Goal: Task Accomplishment & Management: Use online tool/utility

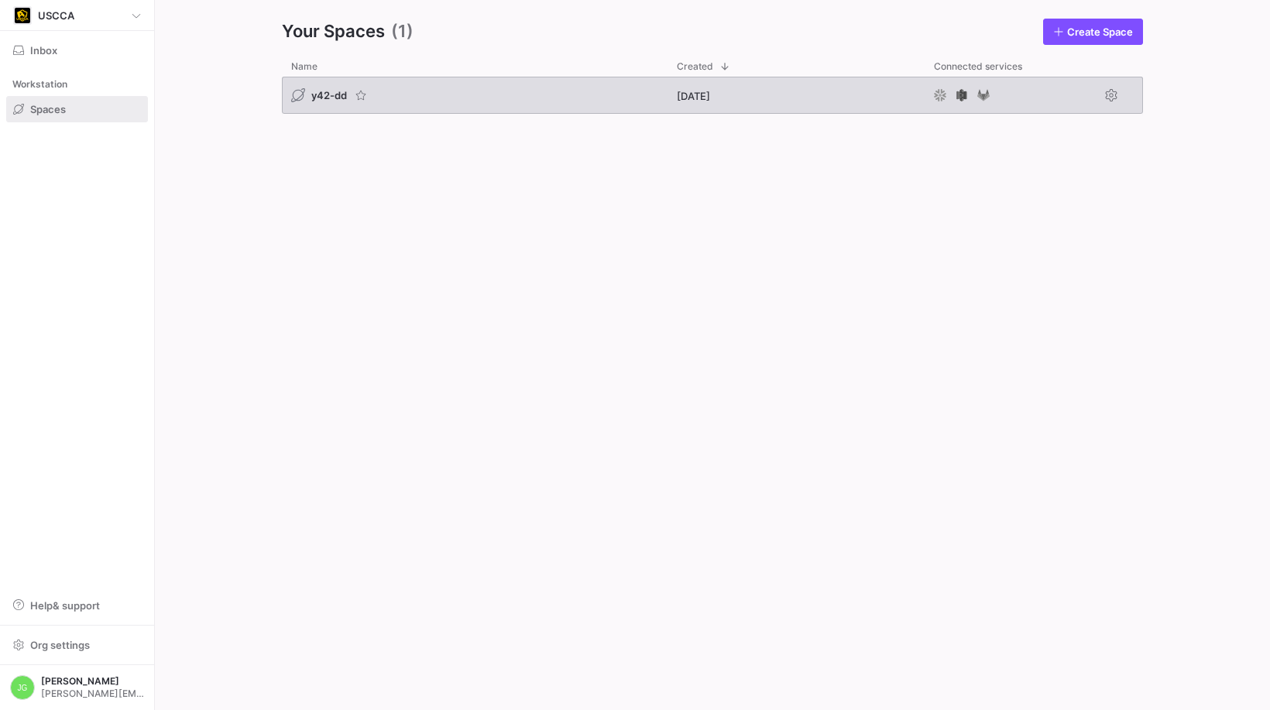
click at [331, 89] on span "y42-dd" at bounding box center [329, 95] width 36 height 12
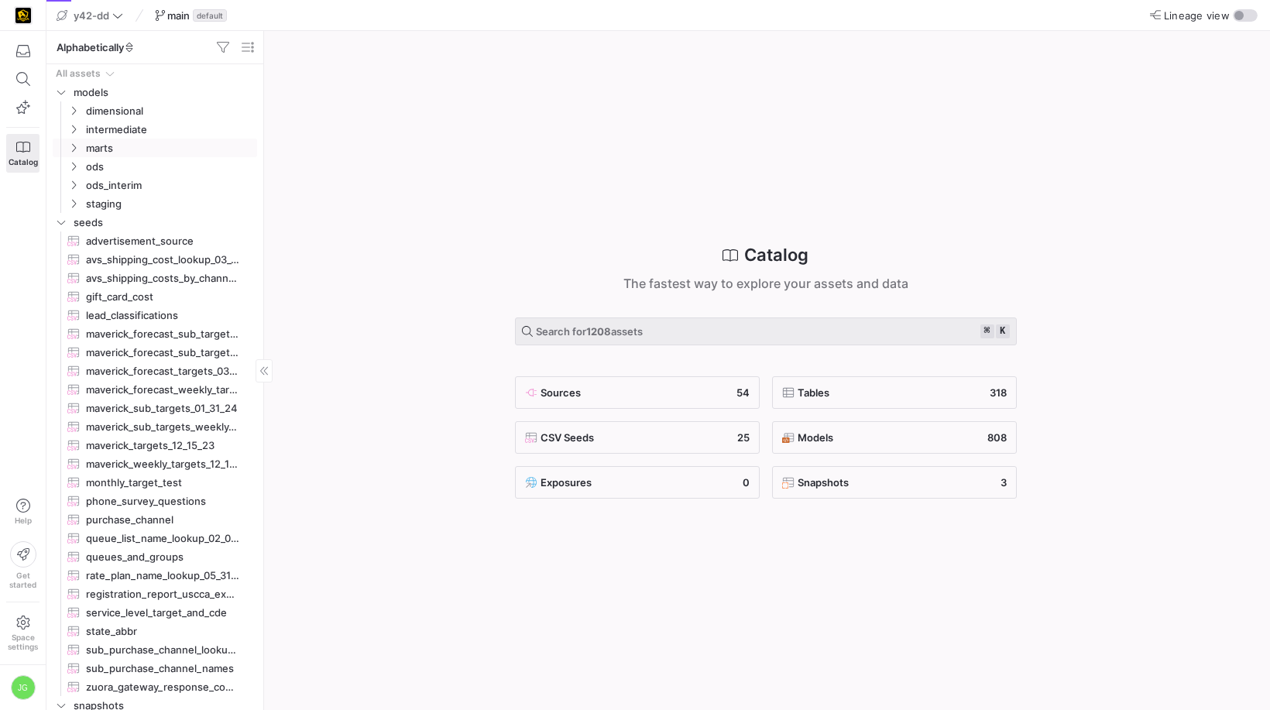
click at [73, 146] on icon "Press SPACE to select this row." at bounding box center [73, 147] width 11 height 9
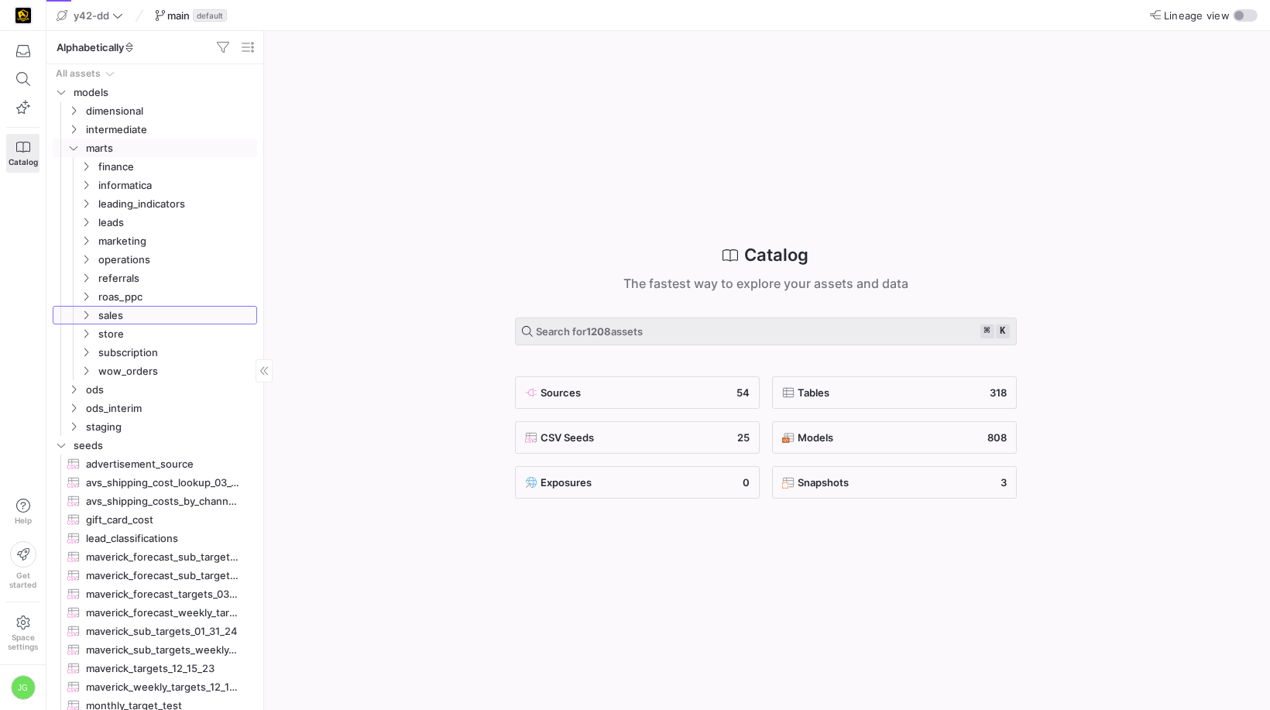
click at [85, 307] on span "sales" at bounding box center [167, 315] width 178 height 17
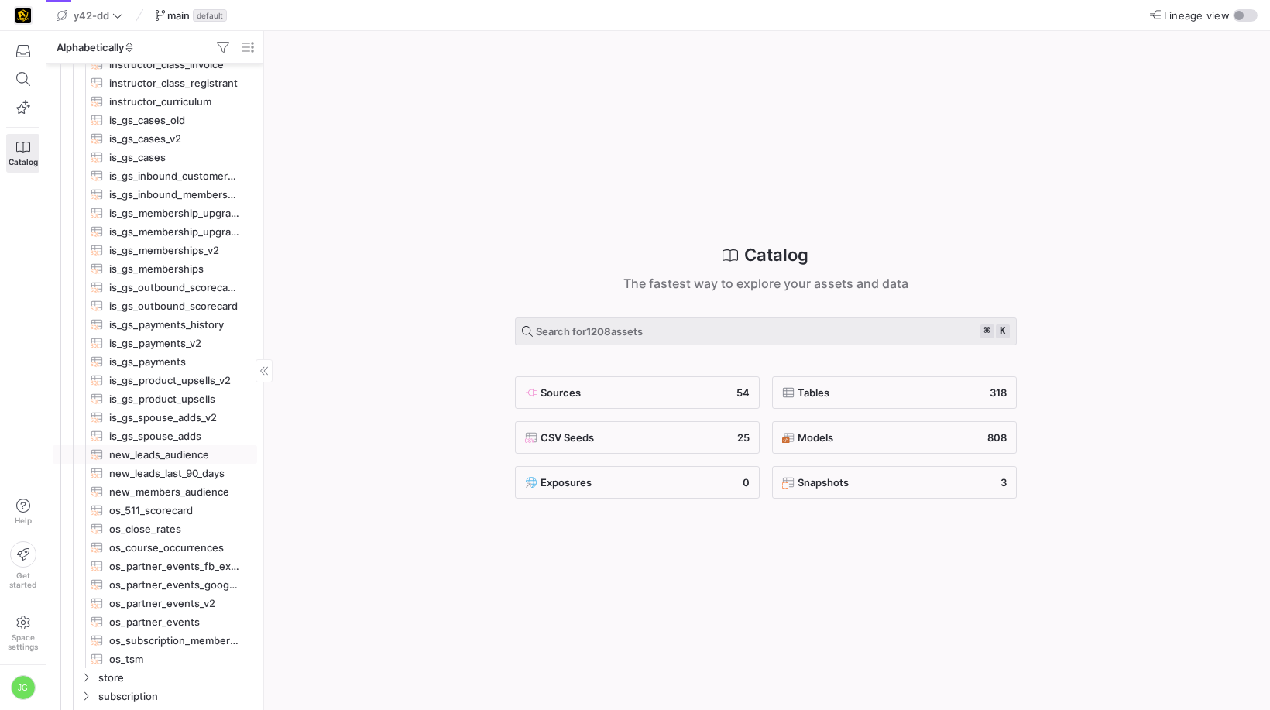
scroll to position [384, 0]
click at [156, 612] on span "os_partner_events​​​​​​​​​​" at bounding box center [174, 619] width 130 height 18
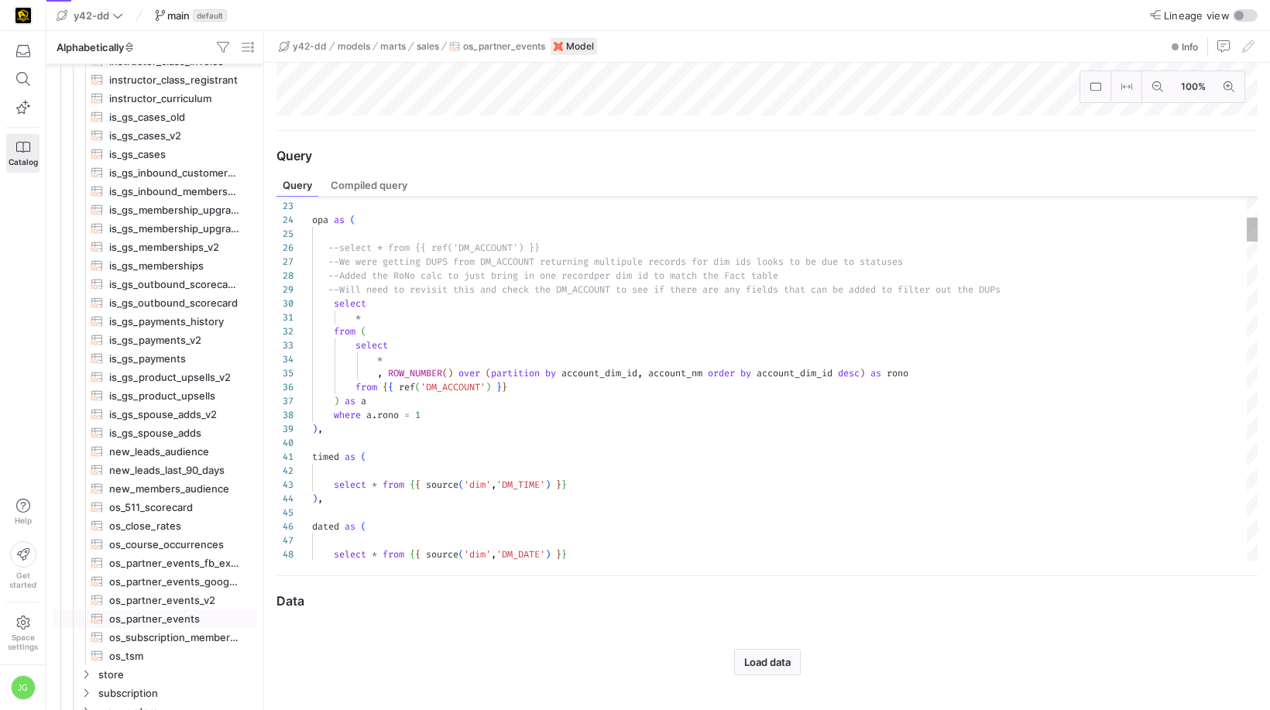
scroll to position [125, 0]
type textarea "timed as ( select * from {{ source('dim','DM_TIME') }} ), dated as ( select * f…"
type textarea "o"
type textarea "dopa as ( select * from {{ ref('DM_OFFICIAL_PARTNER_ACCOUNT_UPSTREAM') }} ), di…"
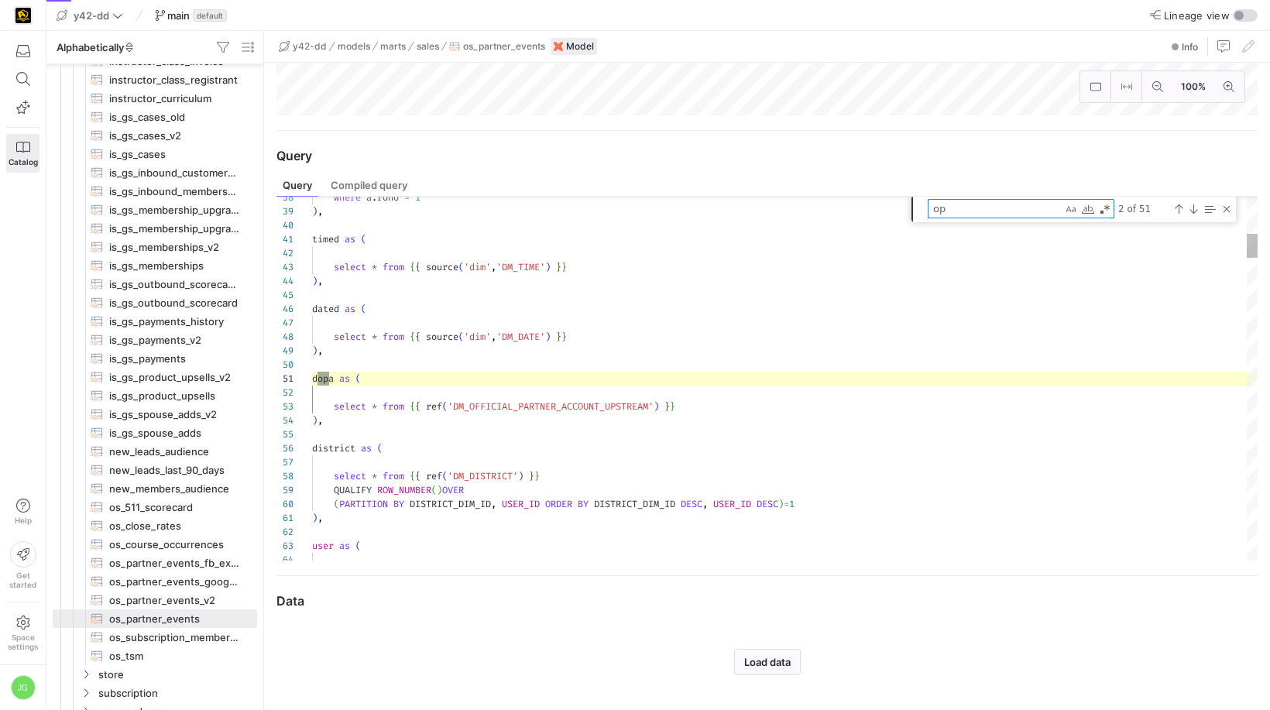
type textarea "ope"
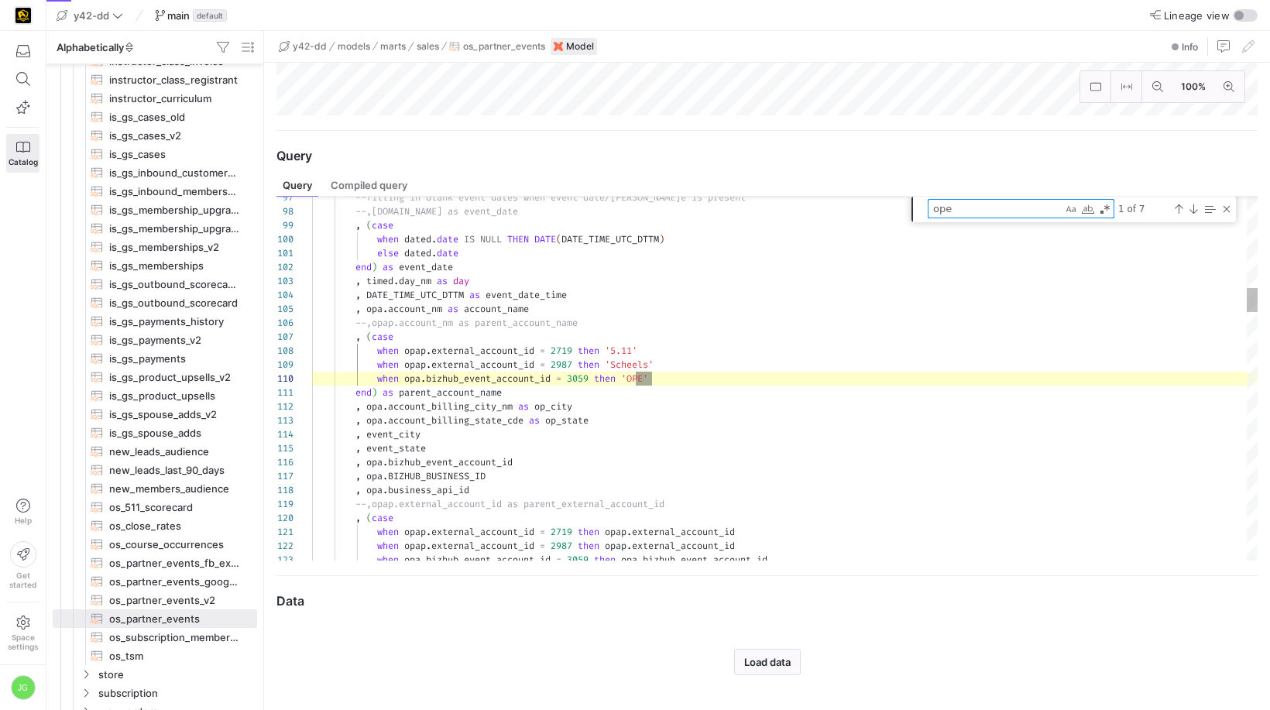
type textarea ", district.district_nm , district.region_nm , ope_payout_amt , campaign.campaig…"
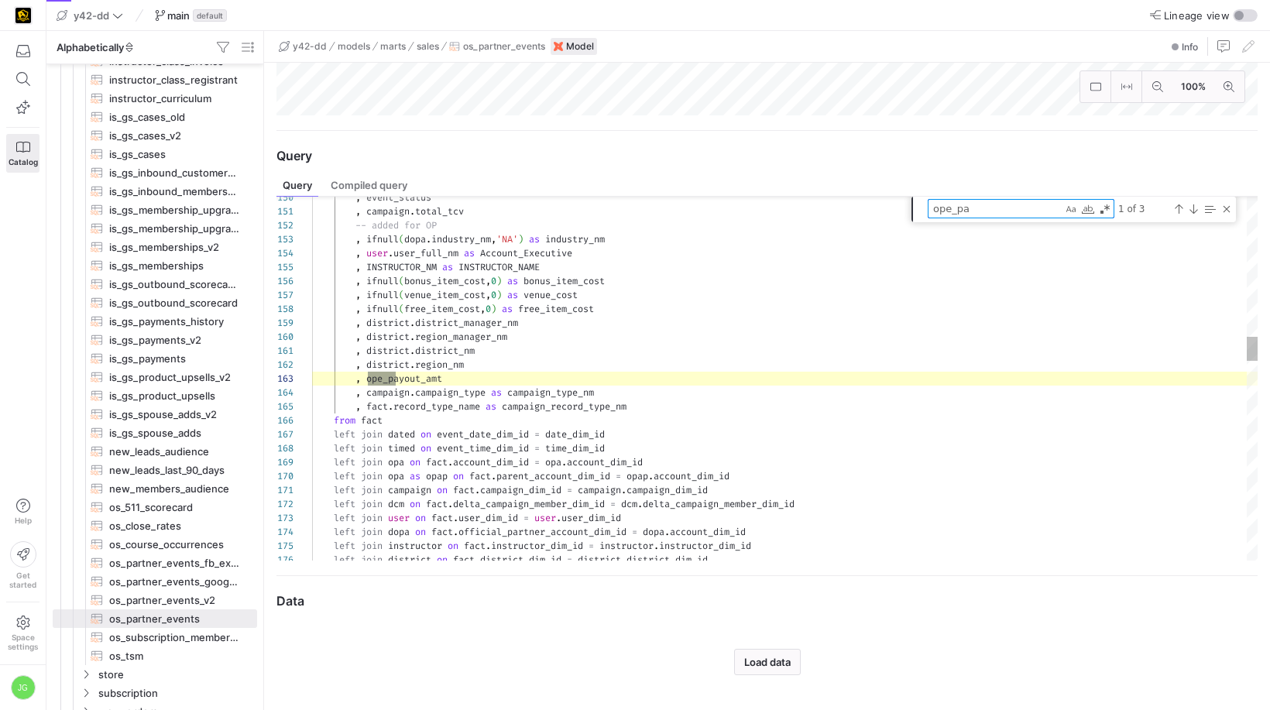
scroll to position [139, 94]
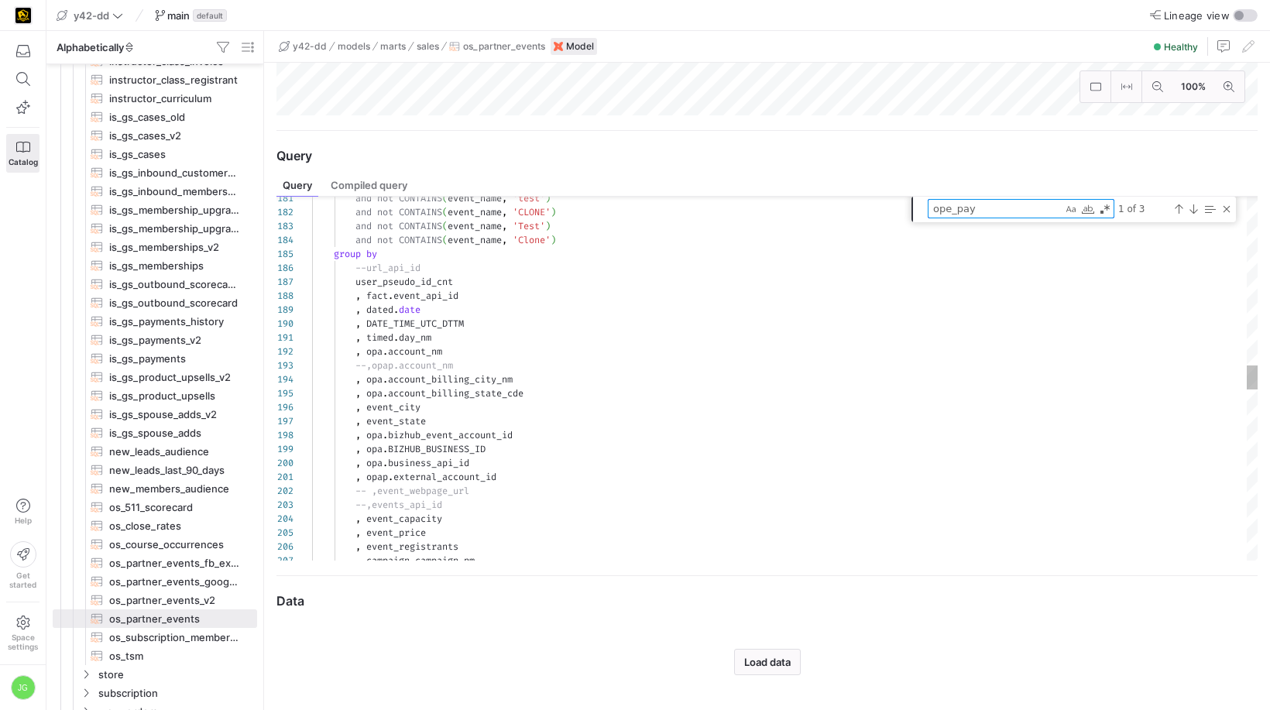
type textarea "ope_pay"
click at [1012, 221] on div "ope_pay ope_pay 2 of 3" at bounding box center [1073, 210] width 324 height 26
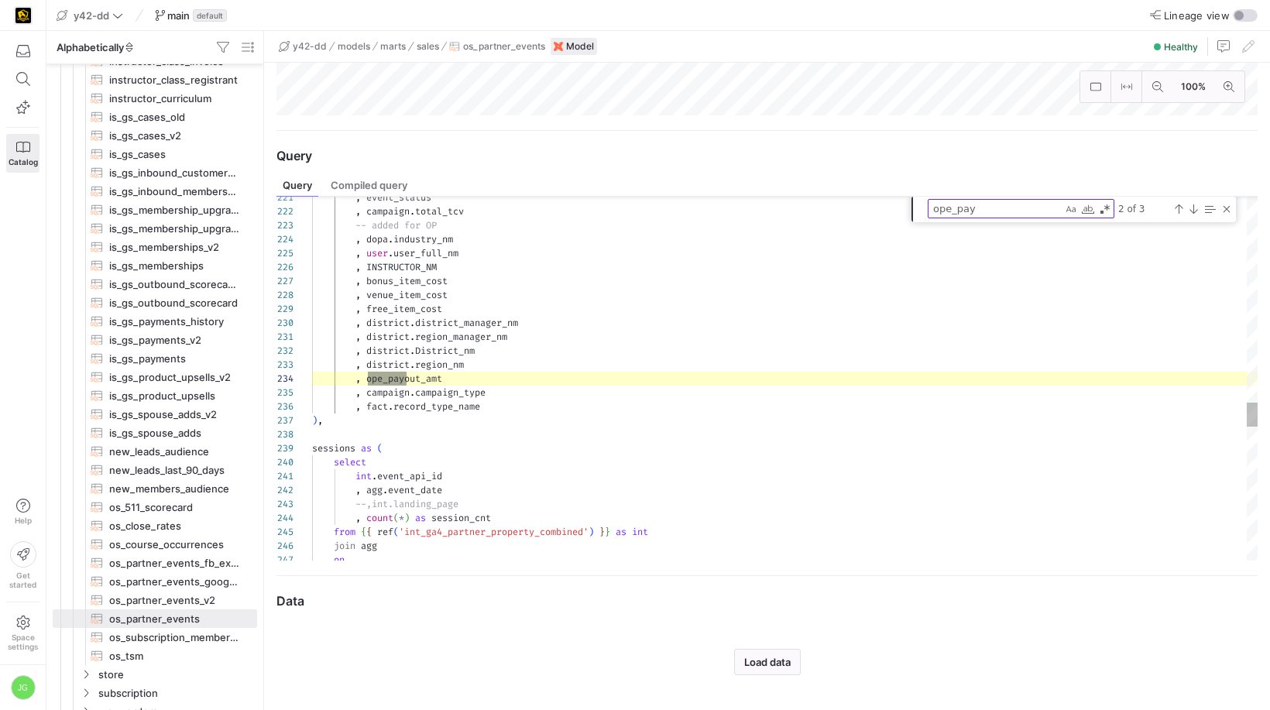
click at [1016, 215] on textarea "ope_pay" at bounding box center [995, 209] width 134 height 18
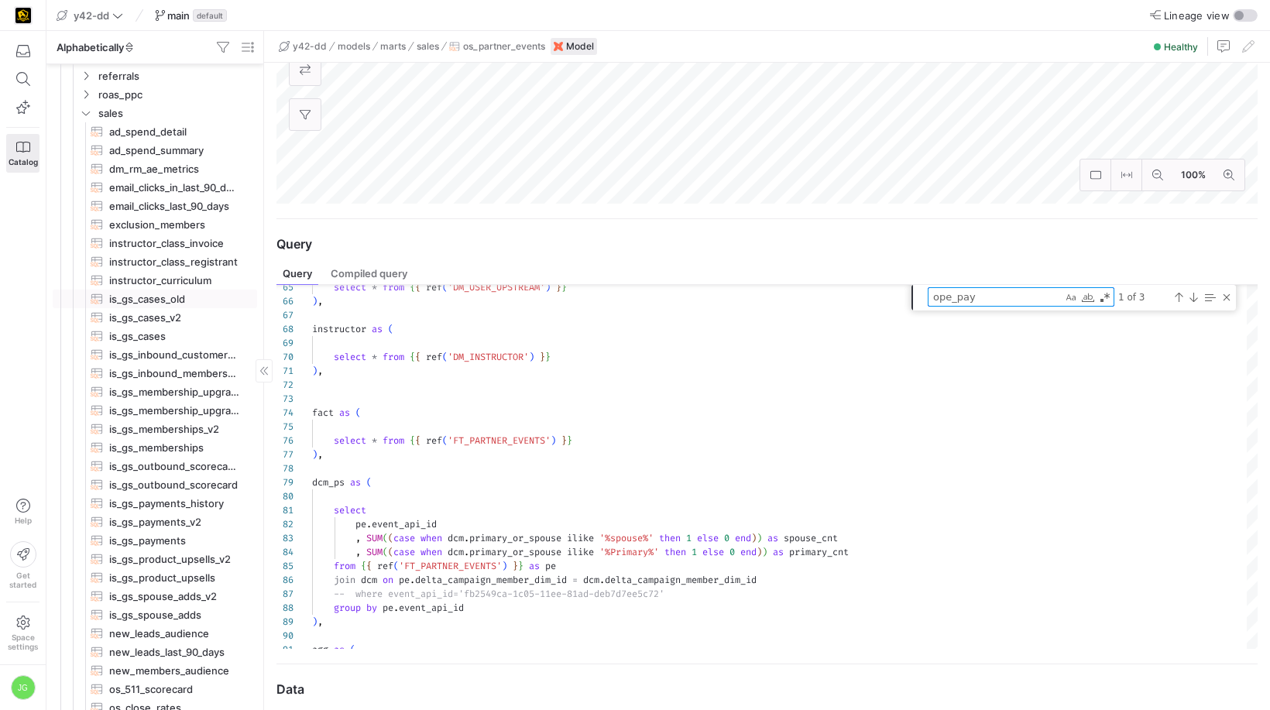
scroll to position [57, 0]
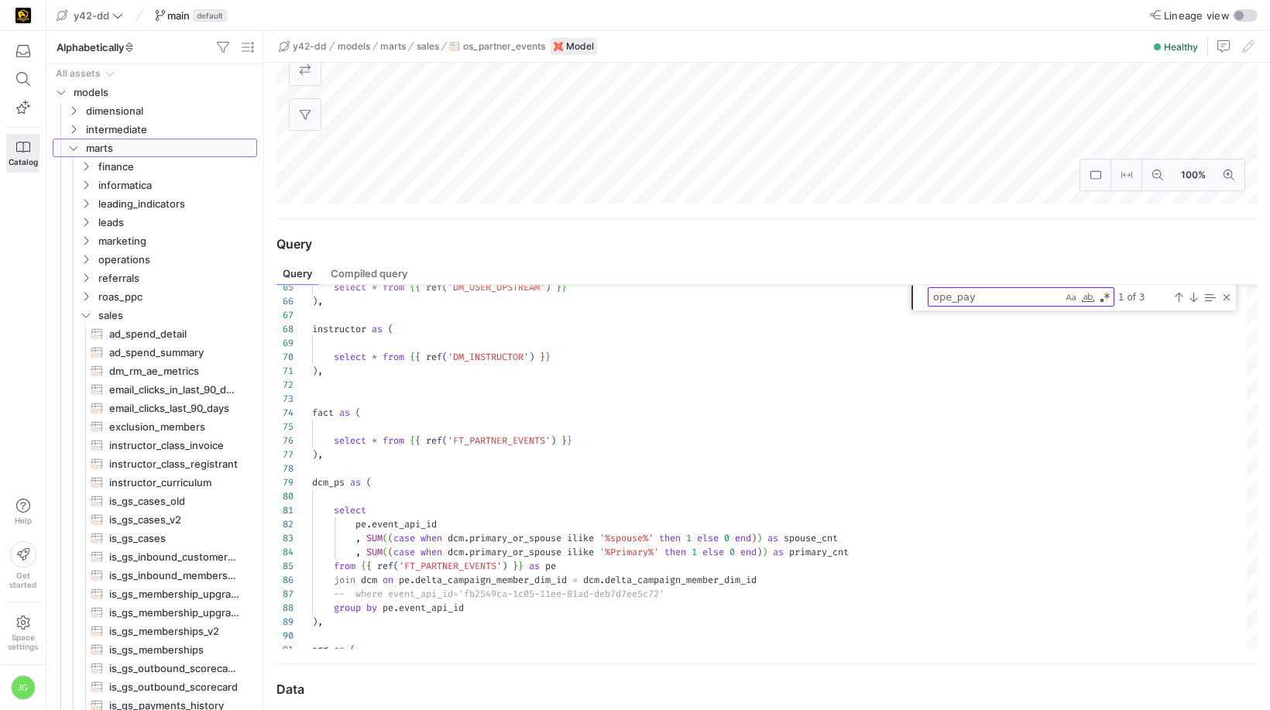
click at [74, 150] on icon "Press SPACE to select this row." at bounding box center [73, 147] width 11 height 9
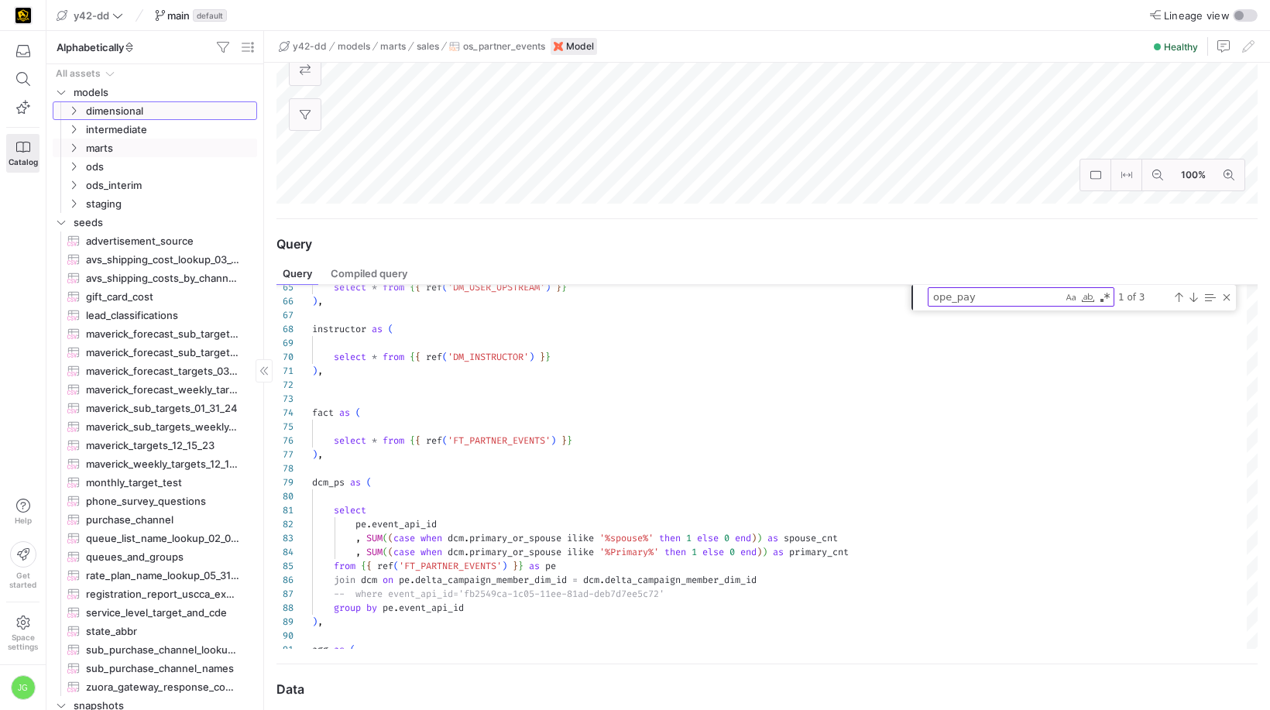
click at [75, 115] on icon "Press SPACE to select this row." at bounding box center [73, 110] width 11 height 9
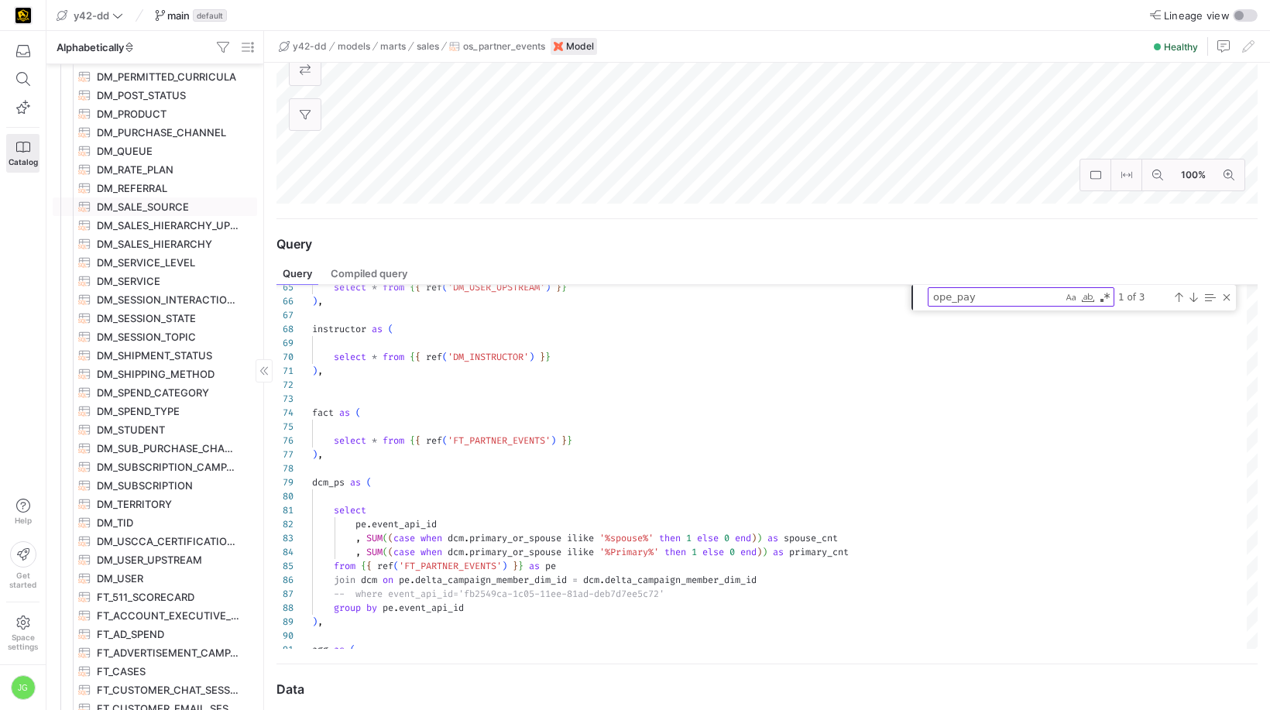
scroll to position [1178, 0]
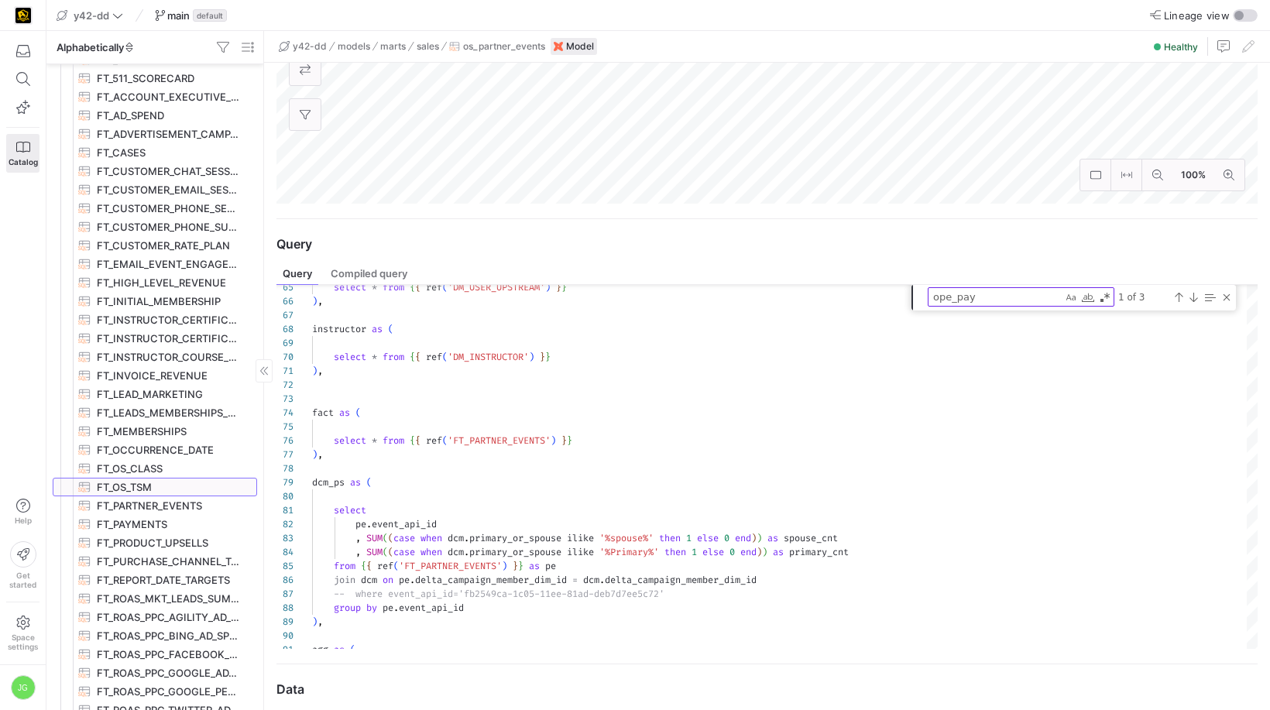
click at [158, 495] on span "FT_OS_TSM​​​​​​​​​​" at bounding box center [168, 487] width 142 height 18
click at [160, 506] on span "FT_PARTNER_EVENTS​​​​​​​​​​" at bounding box center [168, 506] width 142 height 18
click at [159, 506] on span "FT_PARTNER_EVENTS​​​​​​​​​​" at bounding box center [168, 506] width 142 height 18
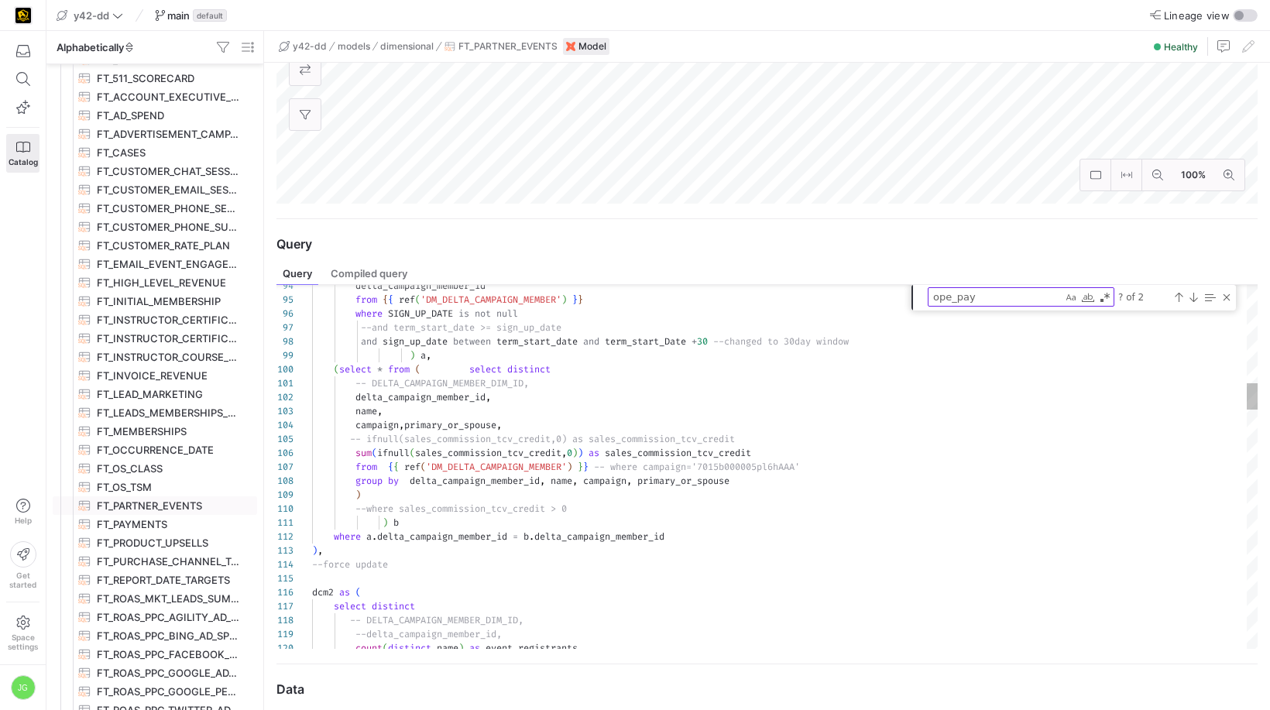
type textarea "-- DELTA_CAMPAIGN_MEMBER_DIM_ID, delta_campaign_member_id, name, campaign,prima…"
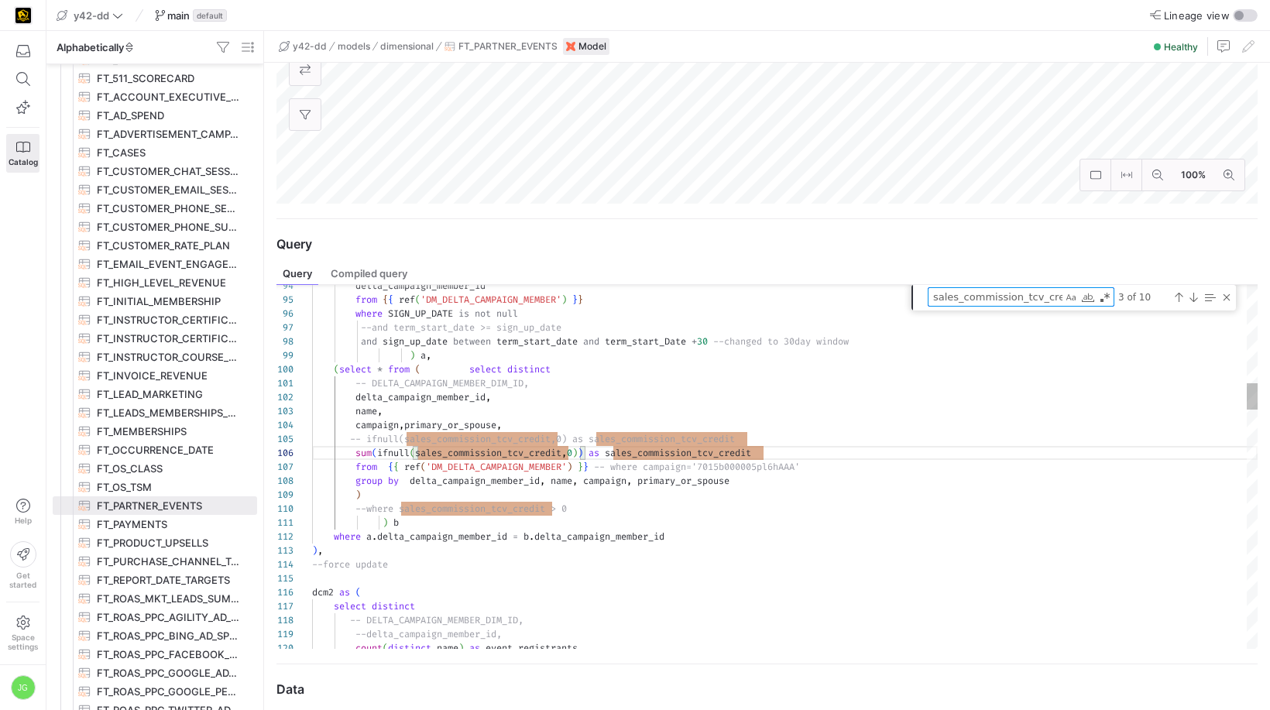
type textarea "o"
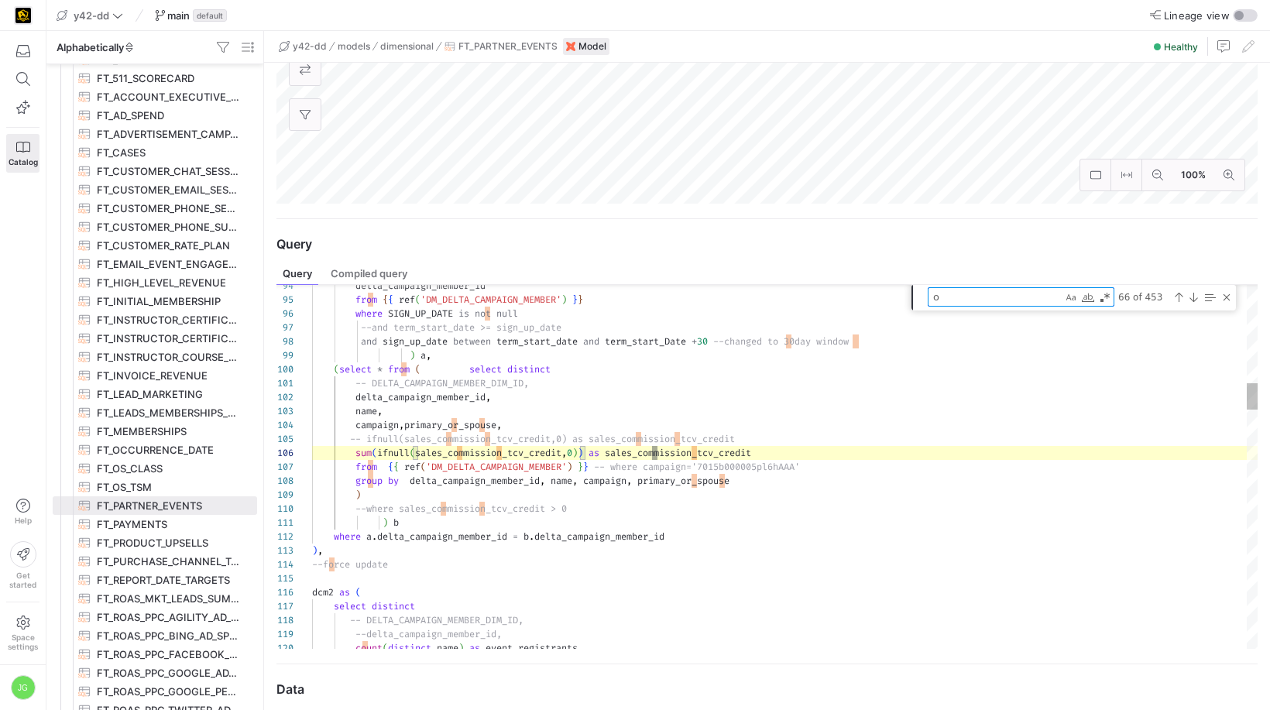
type textarea "union select district_nm, user_id from {{ ref('int_account_executive_sales_hier…"
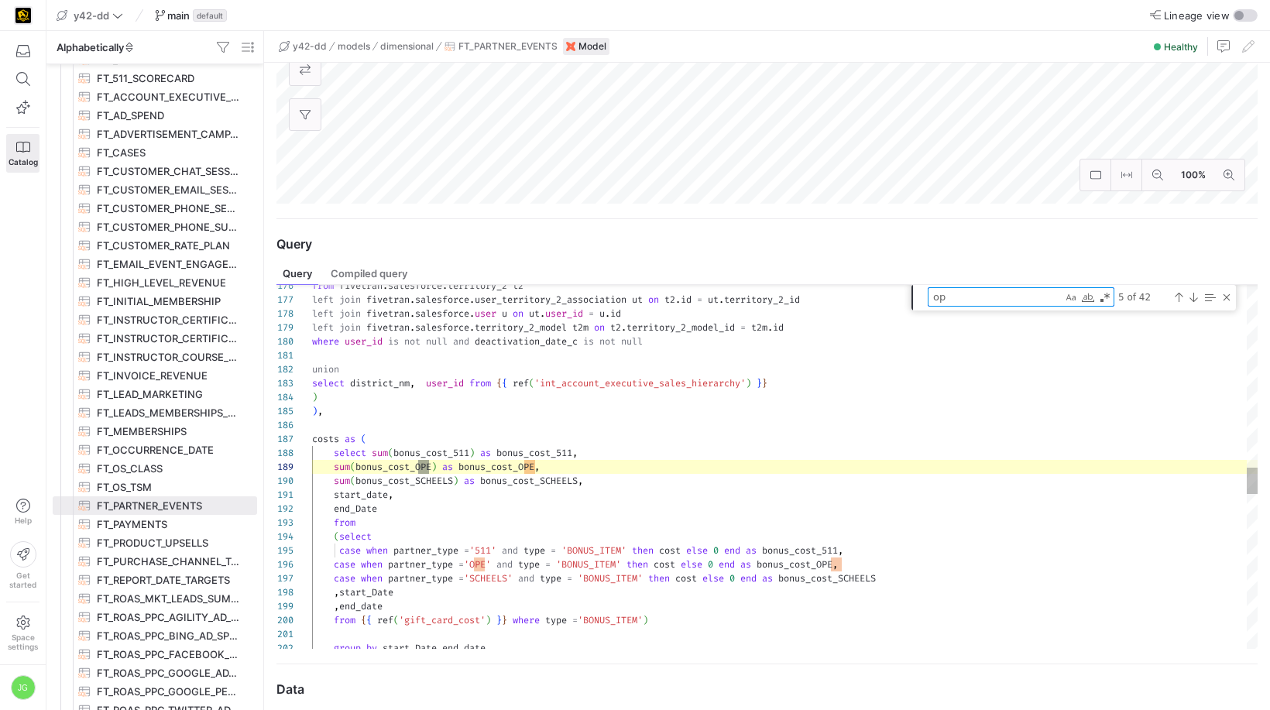
type textarea "ope"
type textarea ",ifnull([DOMAIN_NAME]_instructor_gift_card_cost_c,0) as event_instructor_and_gi…"
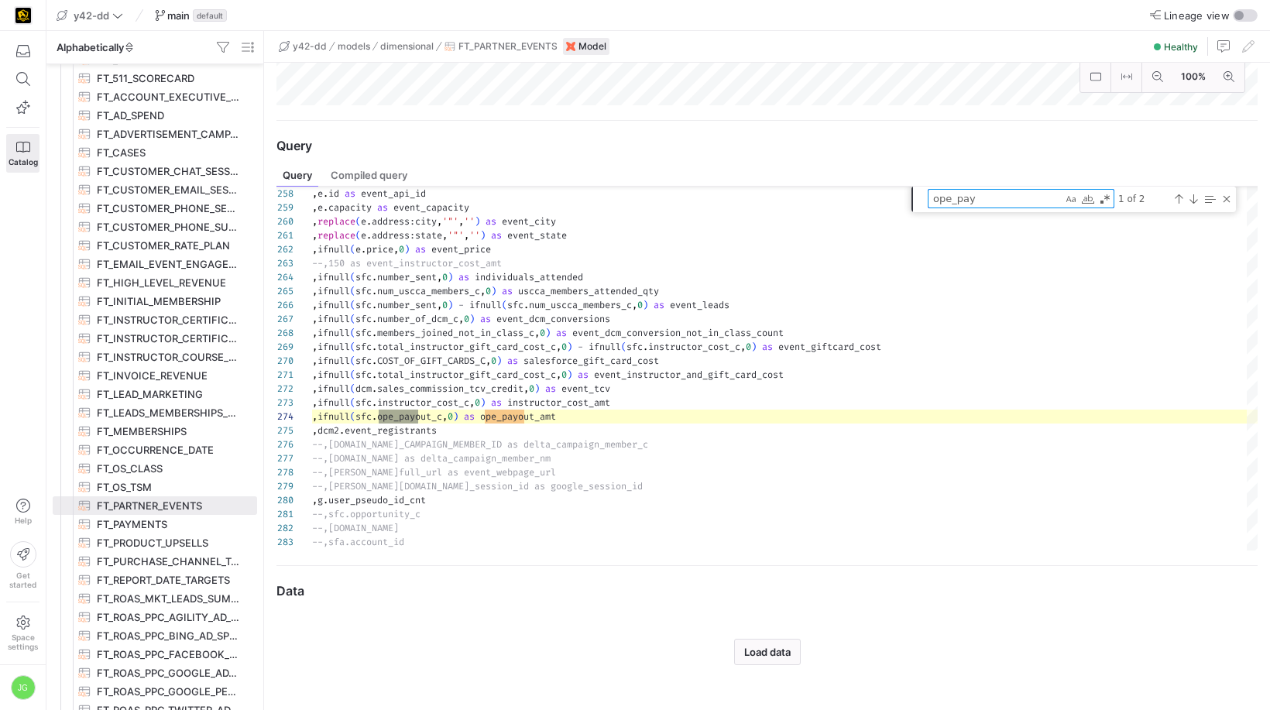
type textarea "ope_pay"
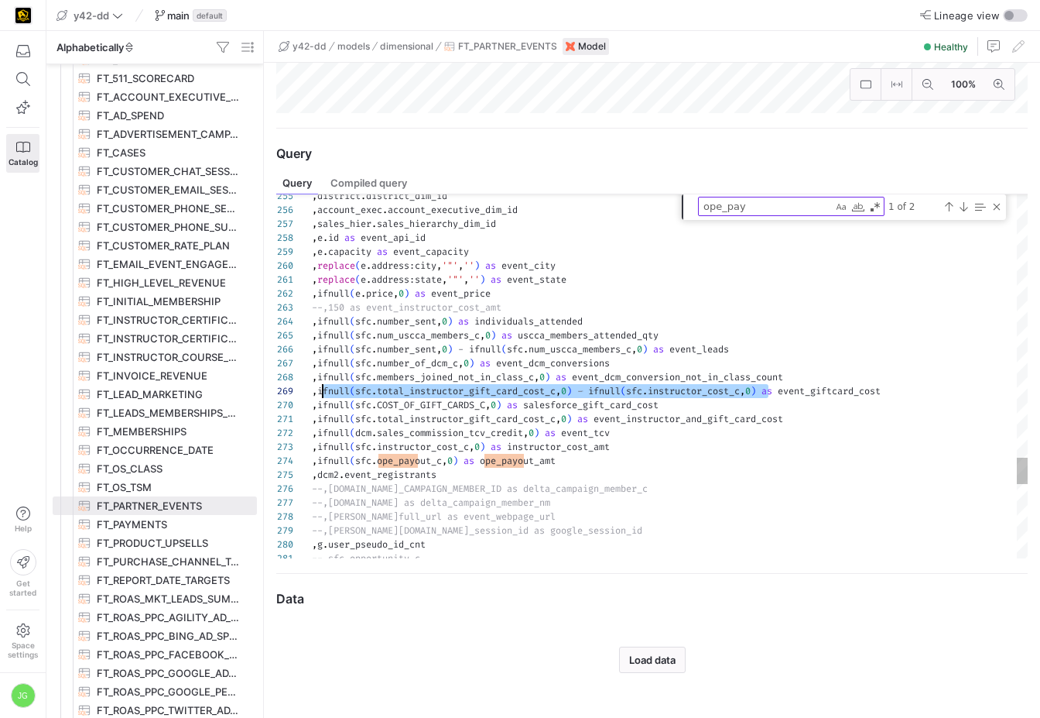
scroll to position [111, 5]
drag, startPoint x: 771, startPoint y: 393, endPoint x: 317, endPoint y: 390, distance: 453.7
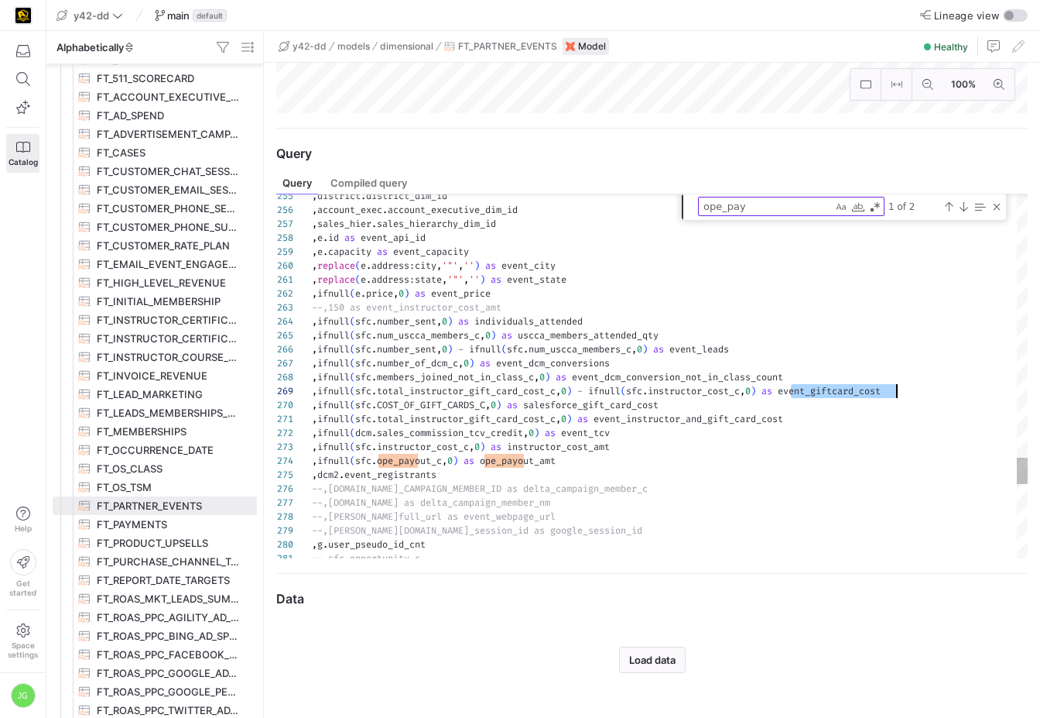
type textarea ",replace(e.address:state,'"','') as event_state ,ifnull(e.price,0) as event_pri…"
drag, startPoint x: 914, startPoint y: 392, endPoint x: 321, endPoint y: 390, distance: 592.2
